Goal: Use online tool/utility: Utilize a website feature to perform a specific function

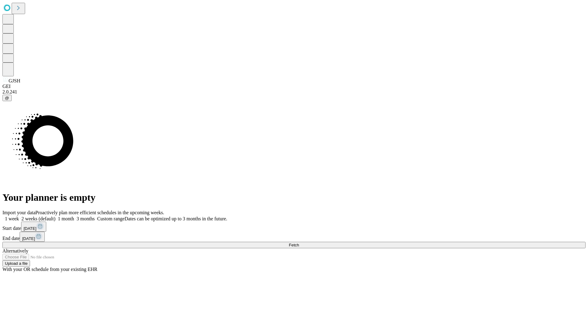
click at [299, 243] on span "Fetch" at bounding box center [294, 245] width 10 height 5
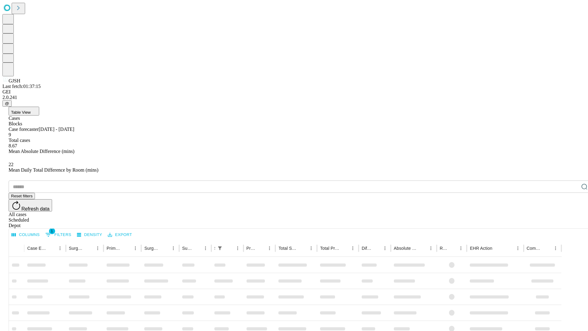
click at [31, 110] on span "Table View" at bounding box center [21, 112] width 20 height 5
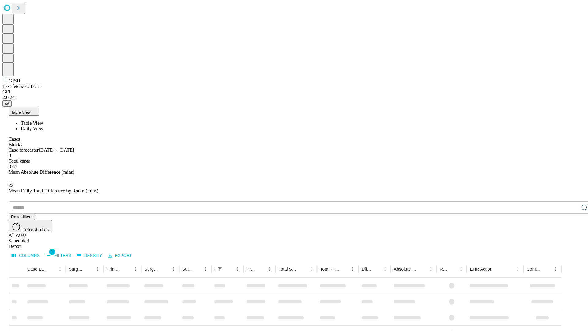
click at [43, 126] on span "Daily View" at bounding box center [32, 128] width 22 height 5
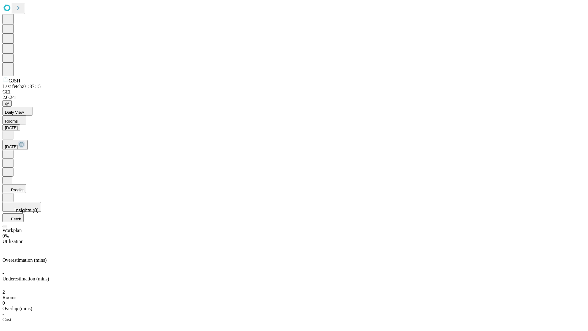
click at [26, 184] on button "Predict" at bounding box center [14, 188] width 24 height 9
